Goal: Download file/media

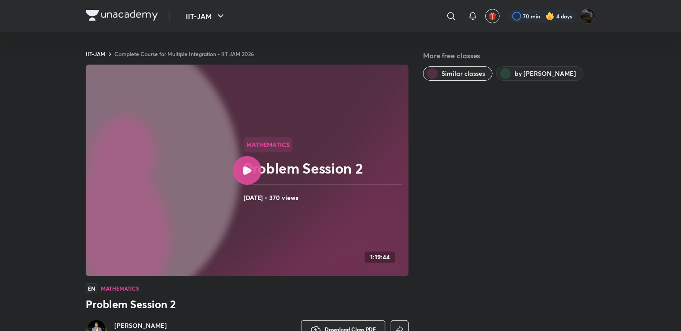
scroll to position [50, 0]
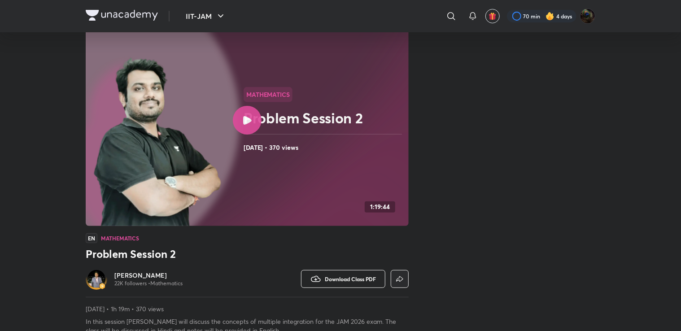
click at [352, 279] on span "Download Class PDF" at bounding box center [350, 278] width 51 height 7
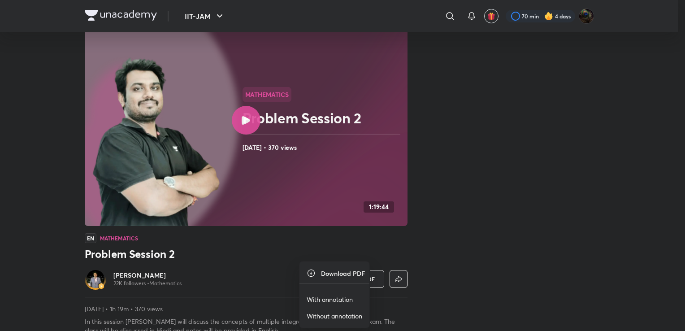
click at [338, 297] on p "With annotation" at bounding box center [330, 299] width 46 height 9
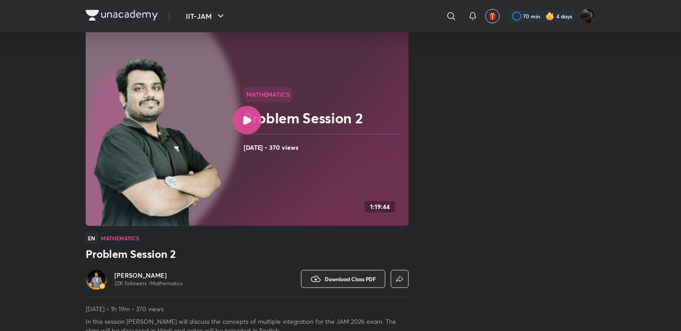
click at [522, 154] on div "More free classes Similar classes by [PERSON_NAME]" at bounding box center [509, 167] width 172 height 335
